Goal: Information Seeking & Learning: Learn about a topic

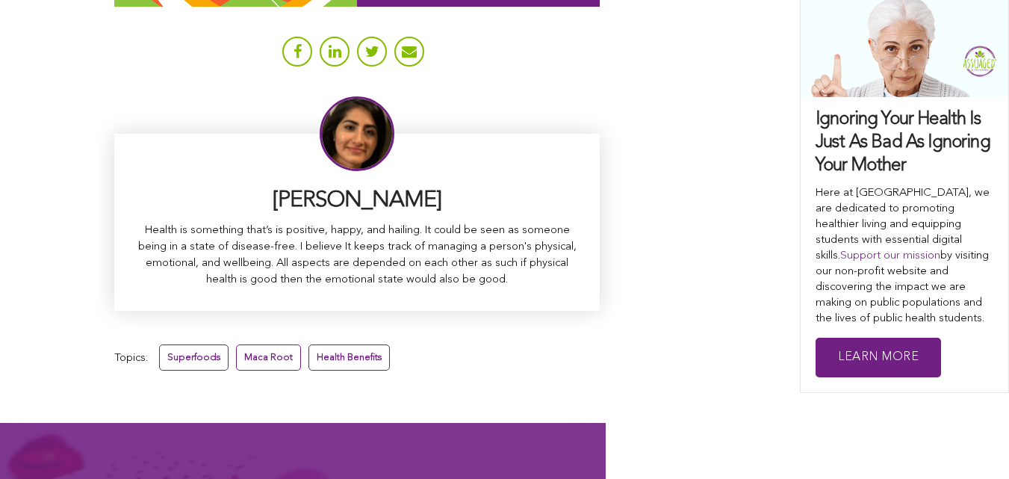
scroll to position [9449, 0]
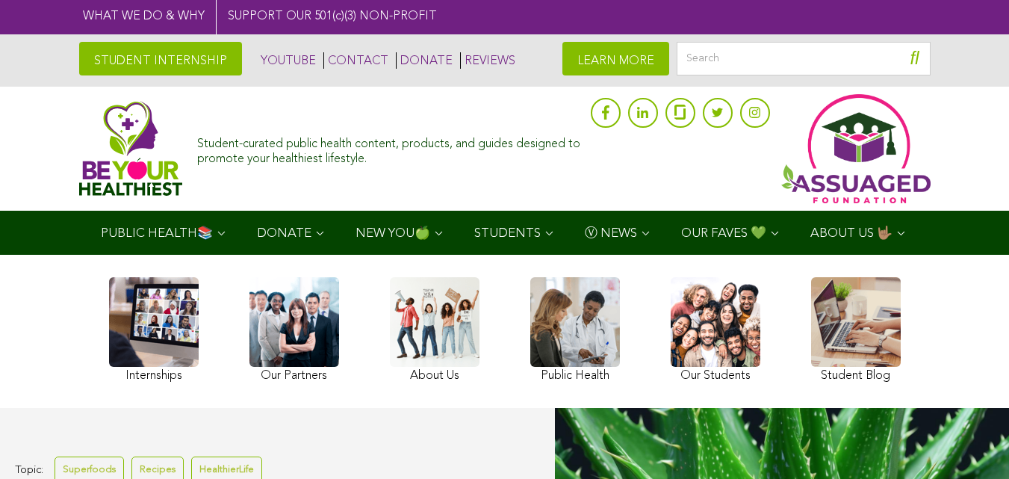
click at [106, 54] on link "STUDENT INTERNSHIP" at bounding box center [160, 59] width 163 height 34
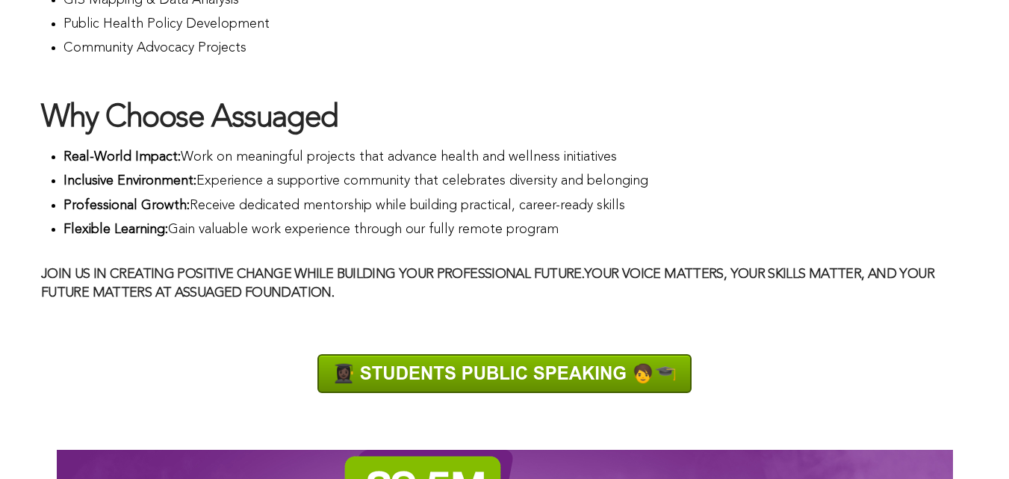
scroll to position [1278, 0]
